Goal: Information Seeking & Learning: Learn about a topic

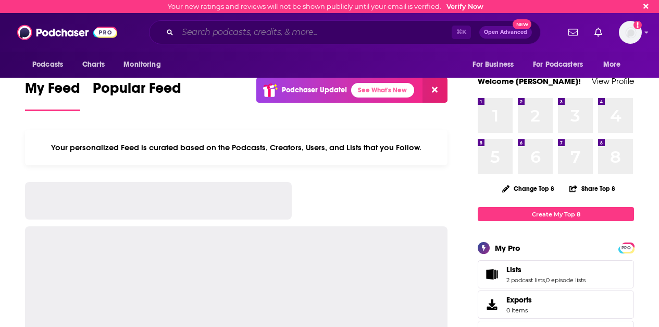
drag, startPoint x: 0, startPoint y: 0, endPoint x: 221, endPoint y: 31, distance: 223.1
click at [221, 31] on input "Search podcasts, credits, & more..." at bounding box center [315, 32] width 274 height 17
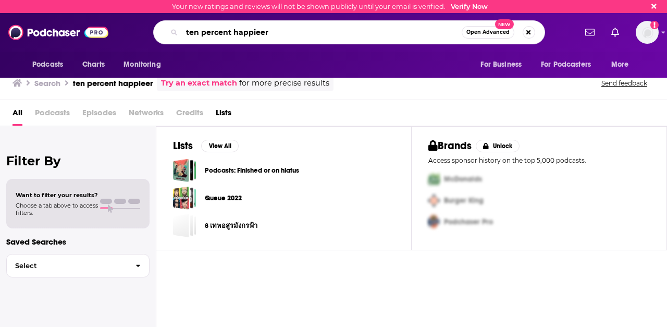
click at [254, 29] on input "ten percent happieer" at bounding box center [322, 32] width 280 height 17
type input "ten percent happier"
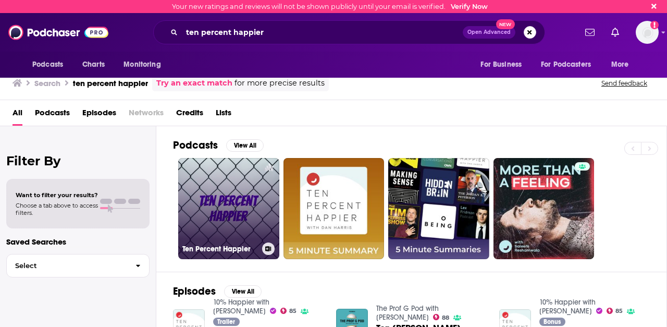
click at [219, 211] on link "Ten Percent Happier" at bounding box center [228, 208] width 101 height 101
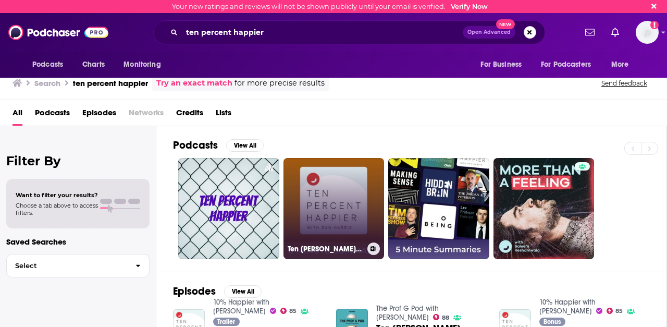
click at [328, 193] on link "Ten [PERSON_NAME] with [PERSON_NAME] | 5 minute podcast summaries" at bounding box center [333, 208] width 101 height 101
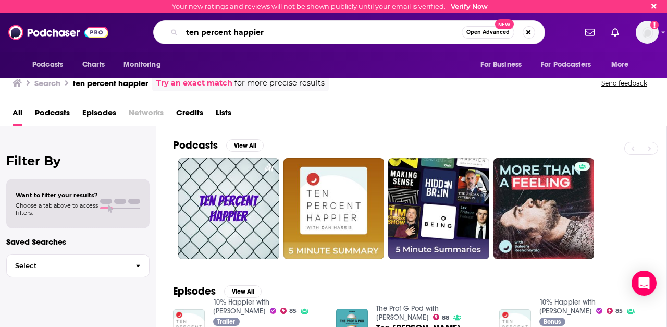
click at [271, 34] on input "ten percent happier" at bounding box center [322, 32] width 280 height 17
click at [246, 142] on button "View All" at bounding box center [245, 145] width 38 height 13
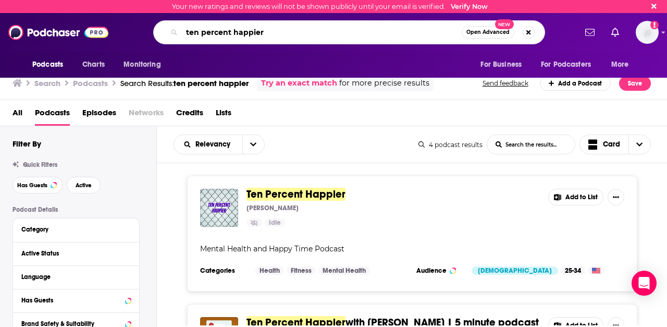
click at [277, 34] on input "ten percent happier" at bounding box center [322, 32] width 280 height 17
drag, startPoint x: 200, startPoint y: 34, endPoint x: 156, endPoint y: 39, distance: 44.0
click at [156, 39] on div "ten percent happier Open Advanced New" at bounding box center [349, 32] width 392 height 24
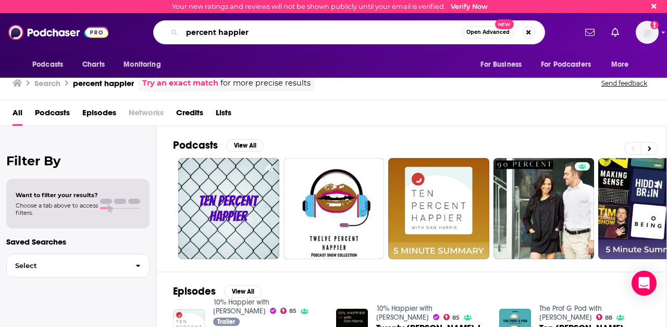
drag, startPoint x: 258, startPoint y: 33, endPoint x: 151, endPoint y: 32, distance: 106.8
click at [151, 32] on div "percent happier Open Advanced New" at bounding box center [349, 32] width 454 height 24
type input "[PERSON_NAME]"
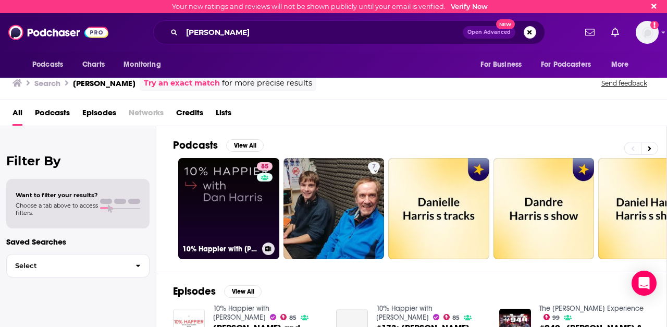
click at [231, 196] on link "85 10% Happier with [PERSON_NAME]" at bounding box center [228, 208] width 101 height 101
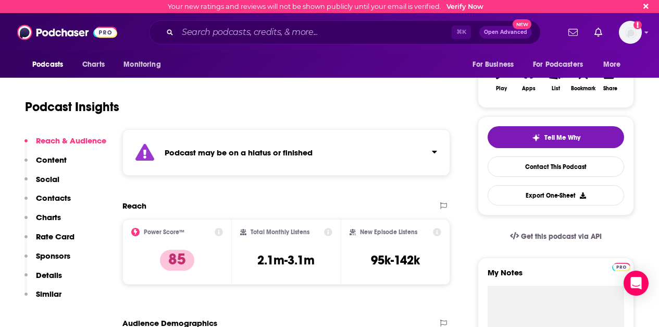
scroll to position [179, 0]
